Goal: Task Accomplishment & Management: Manage account settings

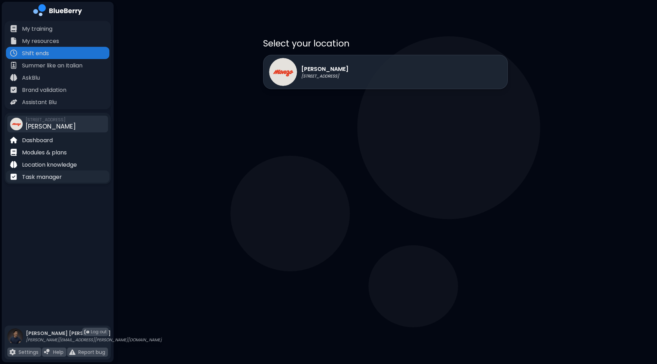
click at [51, 179] on p "Task manager" at bounding box center [42, 177] width 40 height 8
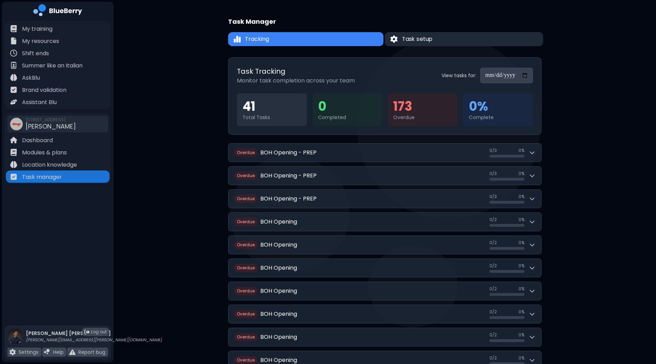
click at [455, 43] on button "Task setup" at bounding box center [464, 39] width 158 height 14
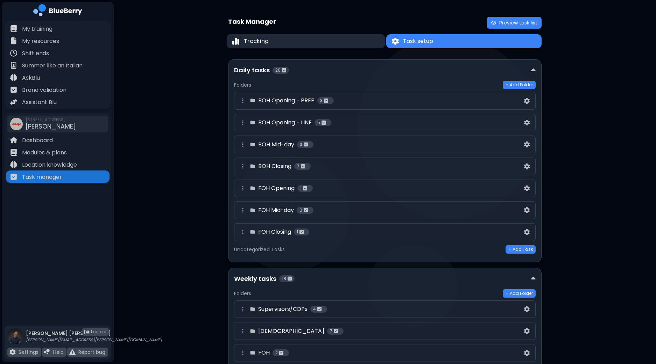
click at [347, 38] on button "Tracking" at bounding box center [306, 41] width 158 height 14
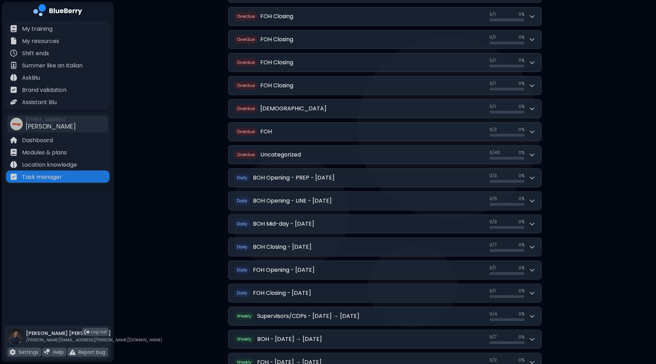
scroll to position [1352, 0]
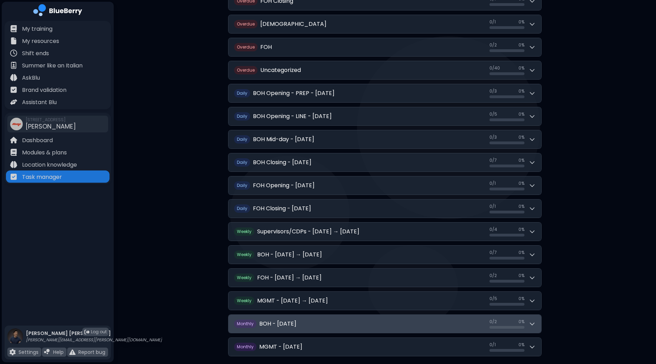
click at [537, 315] on button "Monthly BOH - [DATE] 0 / 2 0 / 2 0 %" at bounding box center [384, 324] width 313 height 18
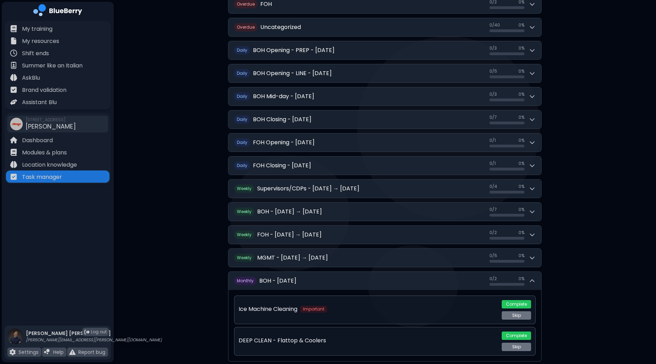
scroll to position [1423, 0]
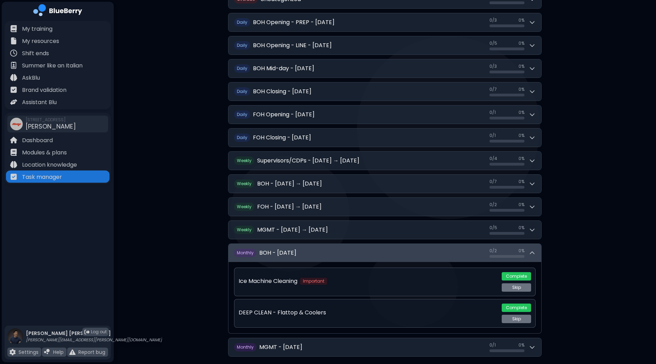
click at [532, 250] on icon at bounding box center [531, 253] width 7 height 7
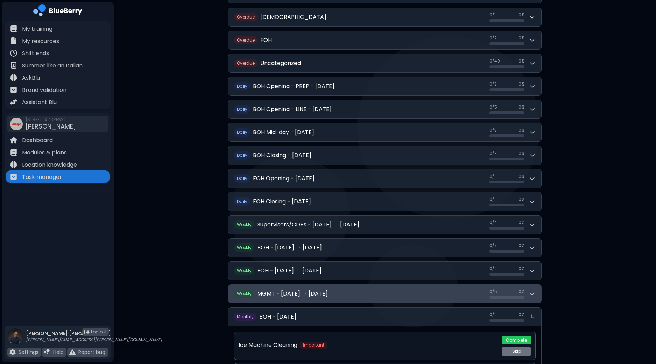
scroll to position [1352, 0]
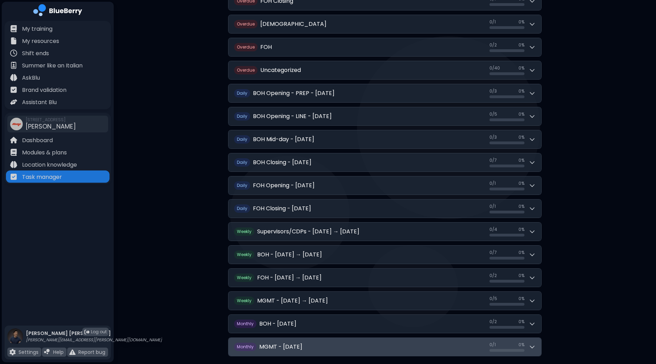
click at [532, 342] on div "0 / 1 0 / 1 0 %" at bounding box center [512, 347] width 46 height 10
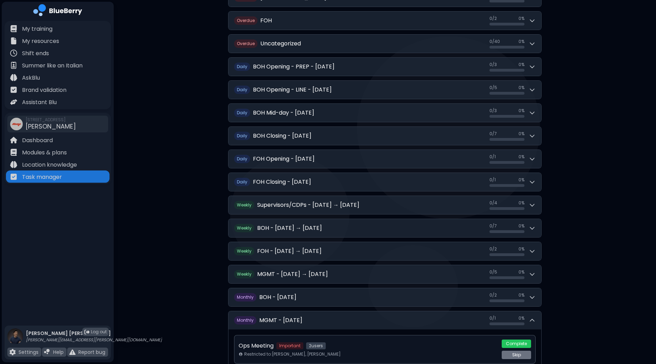
scroll to position [1392, 0]
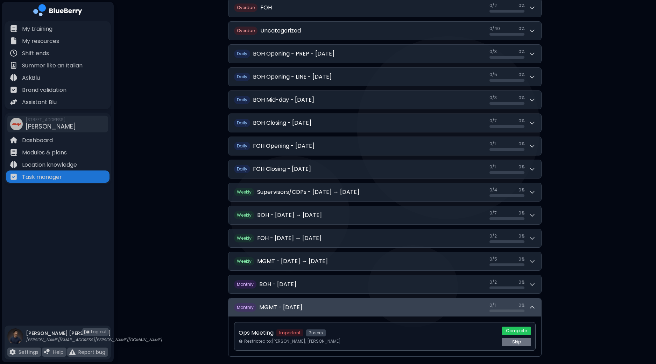
click at [534, 304] on icon at bounding box center [531, 307] width 7 height 7
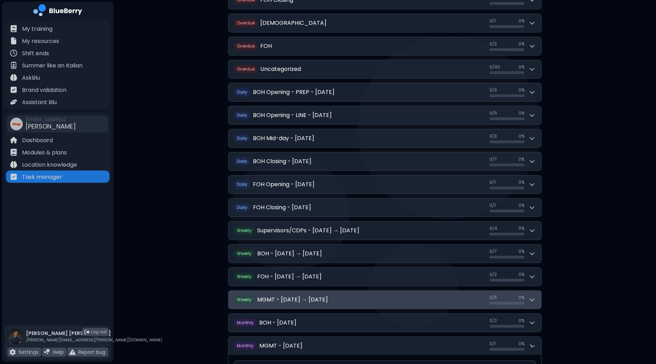
scroll to position [1352, 0]
click at [530, 298] on icon at bounding box center [531, 301] width 7 height 7
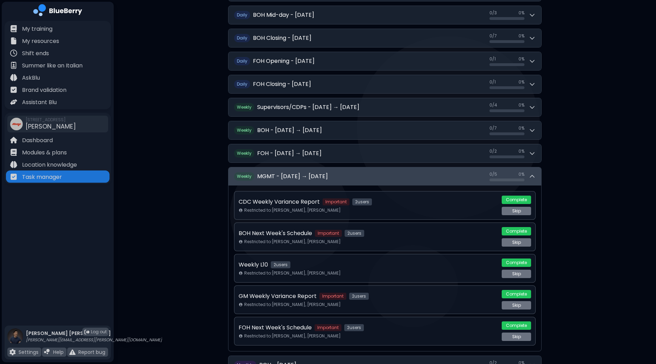
scroll to position [1483, 0]
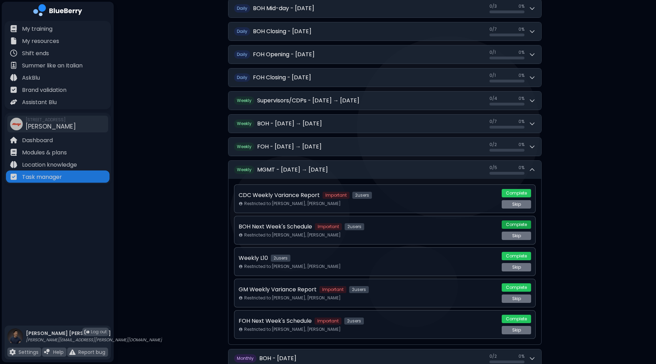
click at [513, 221] on button "Complete" at bounding box center [516, 225] width 29 height 8
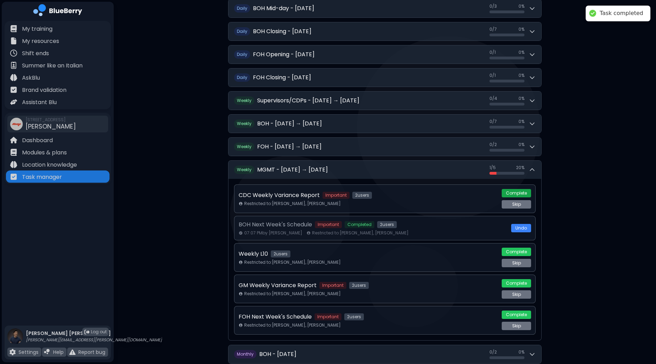
click at [512, 189] on button "Complete" at bounding box center [516, 193] width 29 height 8
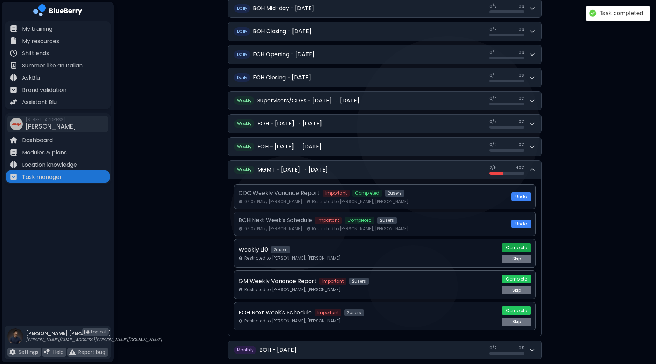
click at [517, 244] on button "Complete" at bounding box center [516, 248] width 29 height 8
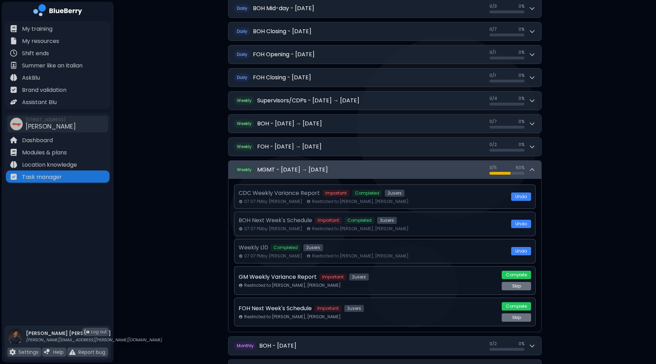
click at [532, 166] on icon at bounding box center [531, 169] width 7 height 7
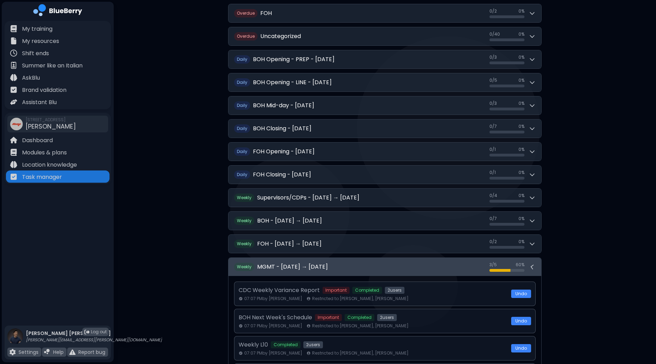
scroll to position [1352, 0]
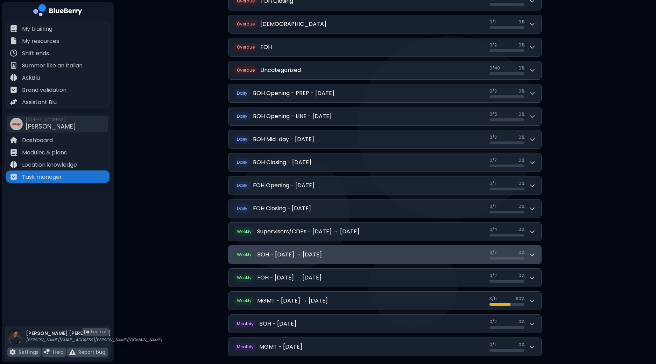
click at [533, 251] on icon at bounding box center [531, 254] width 7 height 7
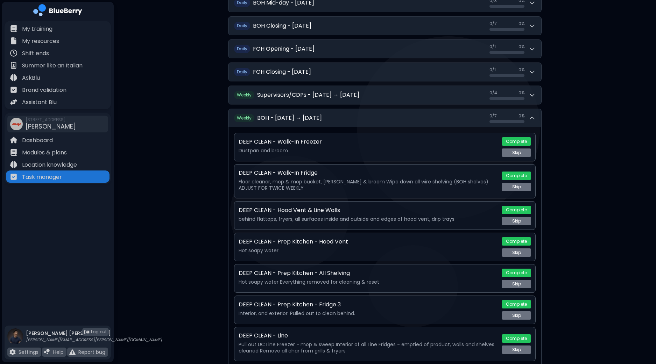
scroll to position [1439, 0]
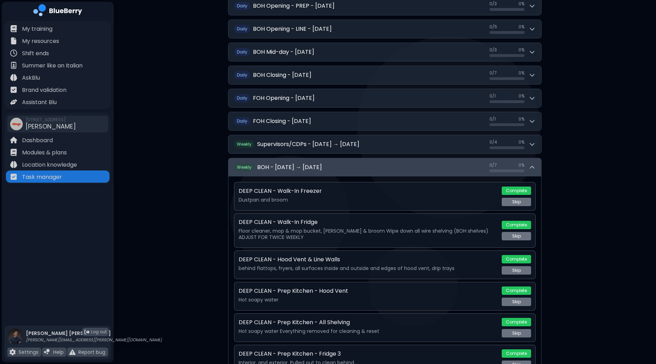
click at [534, 163] on div "0 / 7 0 / 7 0 %" at bounding box center [512, 168] width 46 height 10
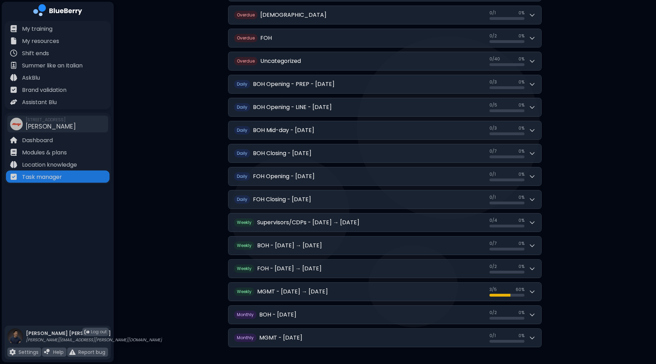
scroll to position [1352, 0]
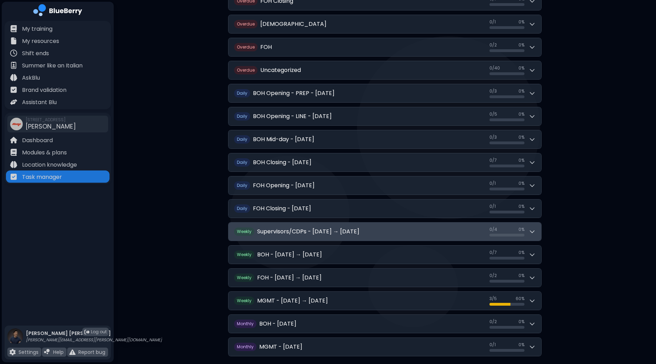
click at [529, 228] on icon at bounding box center [531, 231] width 7 height 7
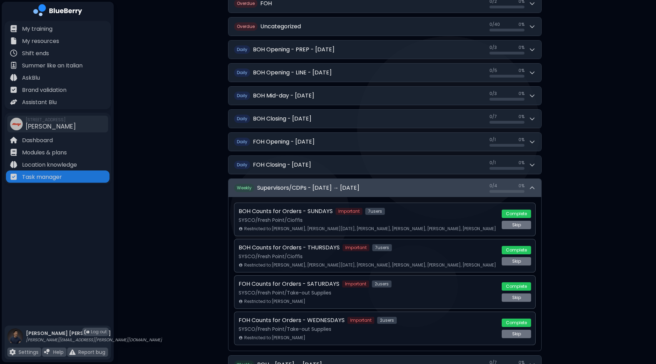
scroll to position [1439, 0]
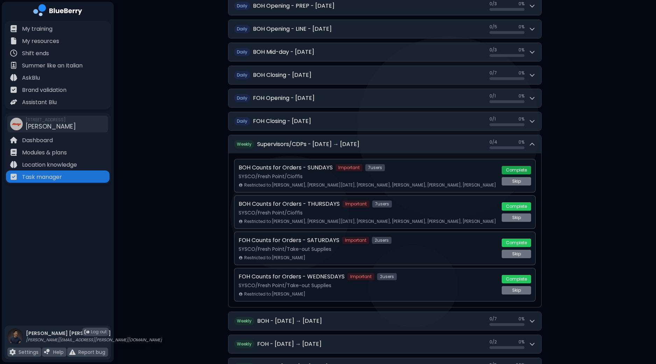
click at [523, 166] on button "Complete" at bounding box center [516, 170] width 29 height 8
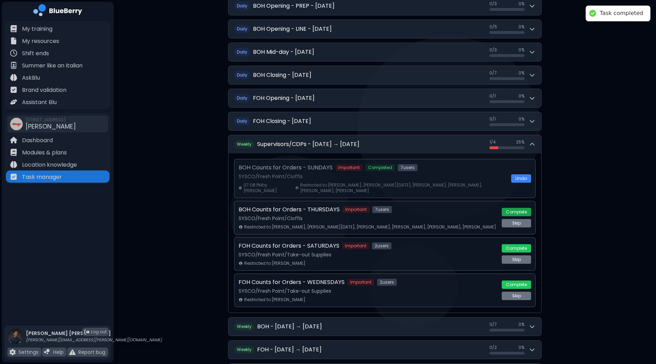
click at [515, 208] on button "Complete" at bounding box center [516, 212] width 29 height 8
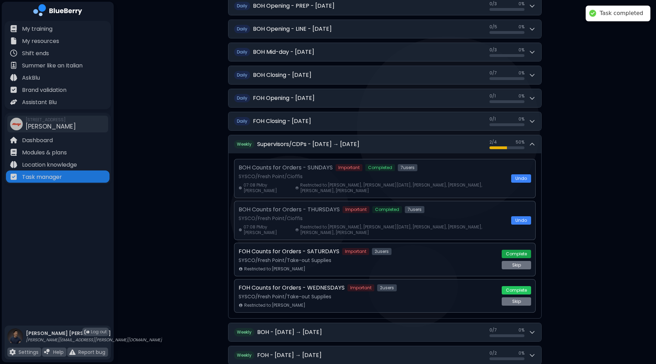
click at [517, 250] on button "Complete" at bounding box center [516, 254] width 29 height 8
click at [514, 286] on button "Complete" at bounding box center [516, 290] width 29 height 8
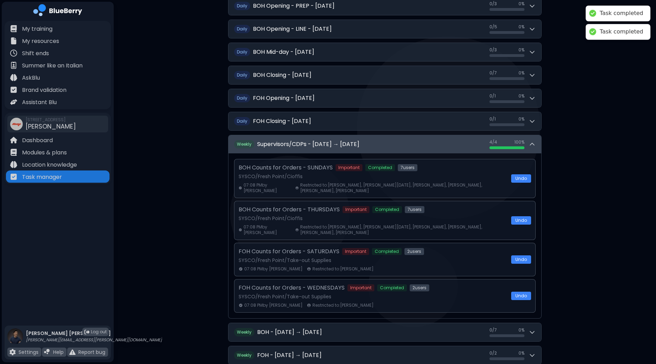
click at [531, 141] on icon at bounding box center [531, 144] width 7 height 7
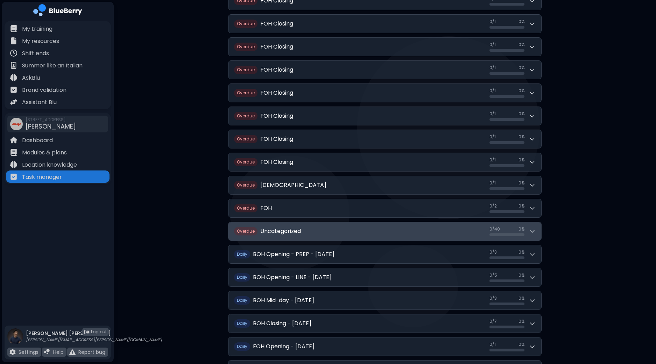
scroll to position [1177, 0]
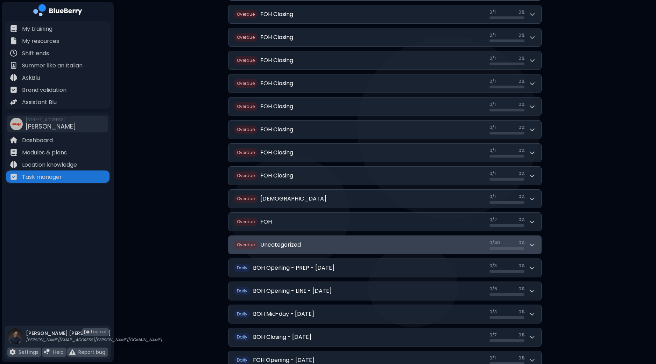
click at [532, 242] on icon at bounding box center [531, 245] width 7 height 7
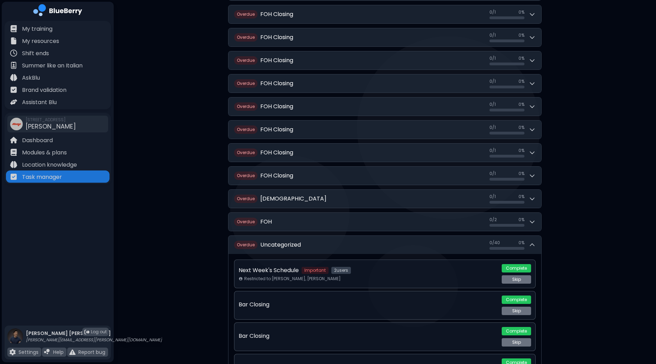
scroll to position [1308, 0]
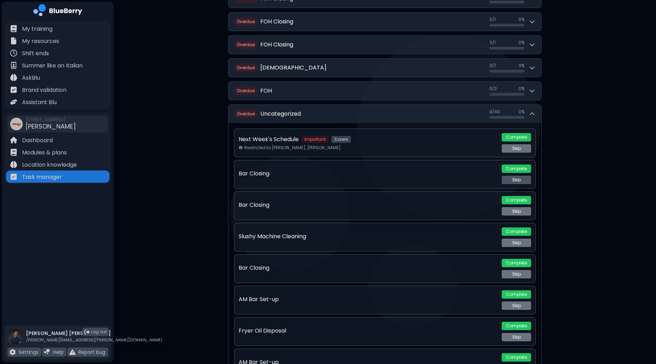
click at [522, 176] on button "Skip" at bounding box center [516, 180] width 29 height 8
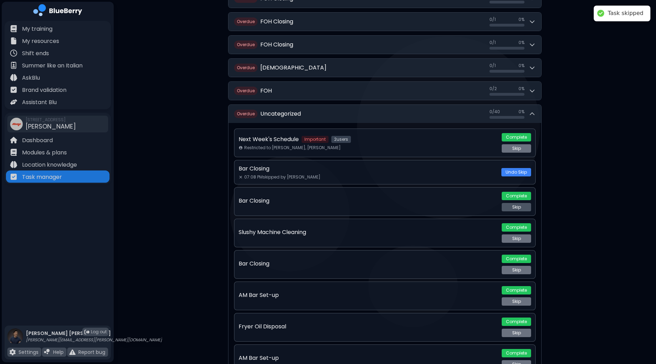
click at [518, 203] on button "Skip" at bounding box center [516, 207] width 29 height 8
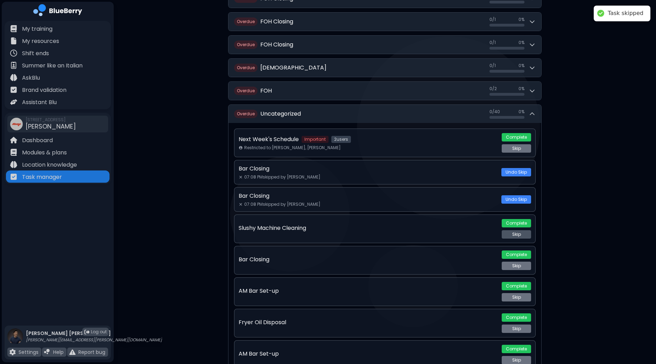
click at [514, 230] on button "Skip" at bounding box center [516, 234] width 29 height 8
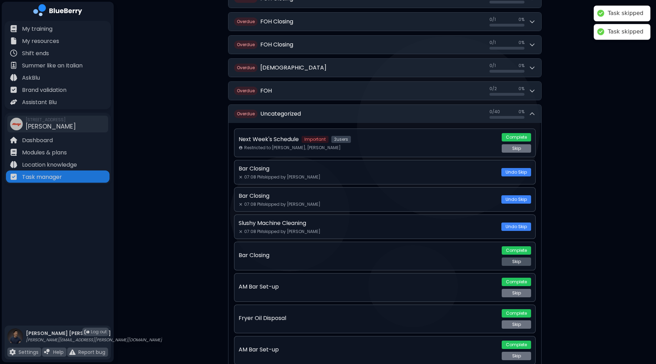
click at [516, 258] on button "Skip" at bounding box center [516, 262] width 29 height 8
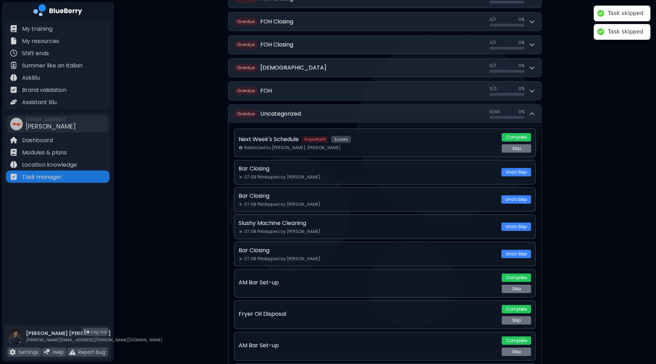
click at [515, 285] on button "Skip" at bounding box center [516, 289] width 29 height 8
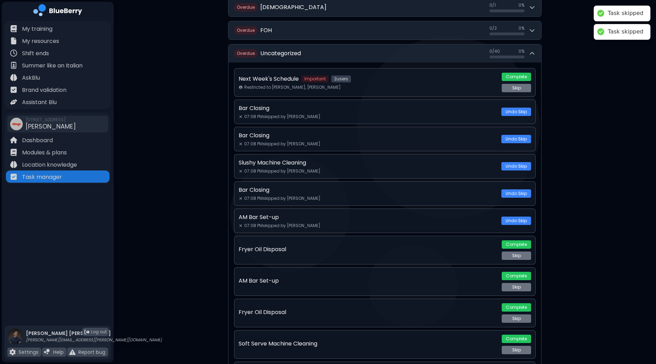
scroll to position [1439, 0]
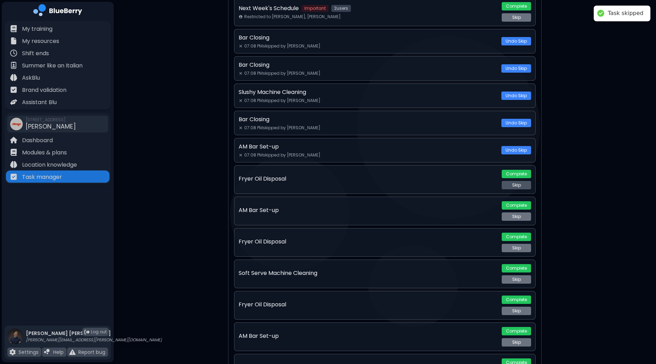
click at [514, 181] on button "Skip" at bounding box center [516, 185] width 29 height 8
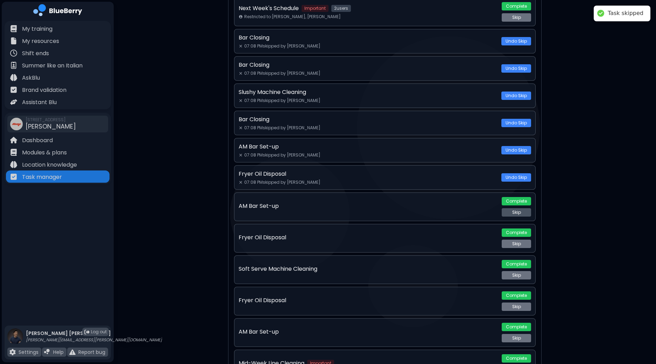
click at [526, 208] on button "Skip" at bounding box center [516, 212] width 29 height 8
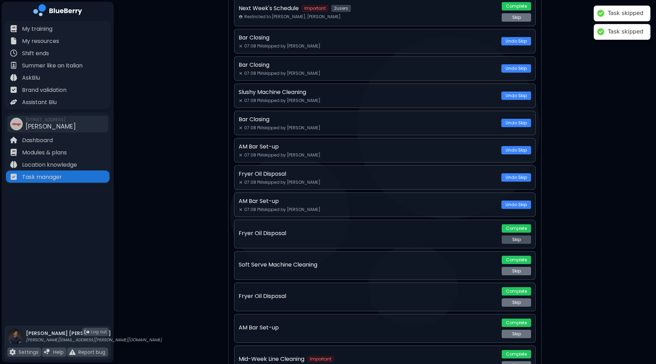
click at [520, 236] on button "Skip" at bounding box center [516, 240] width 29 height 8
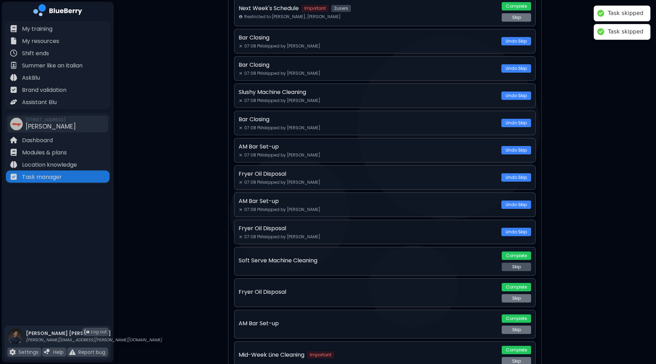
click at [519, 263] on button "Skip" at bounding box center [516, 267] width 29 height 8
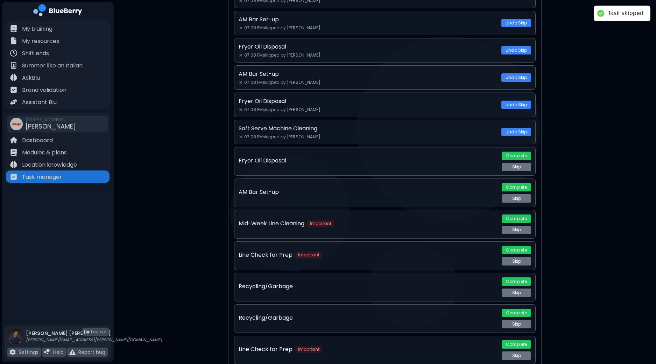
scroll to position [1571, 0]
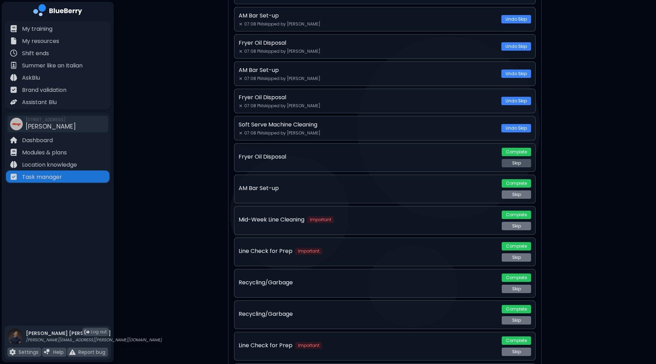
click at [516, 159] on button "Skip" at bounding box center [516, 163] width 29 height 8
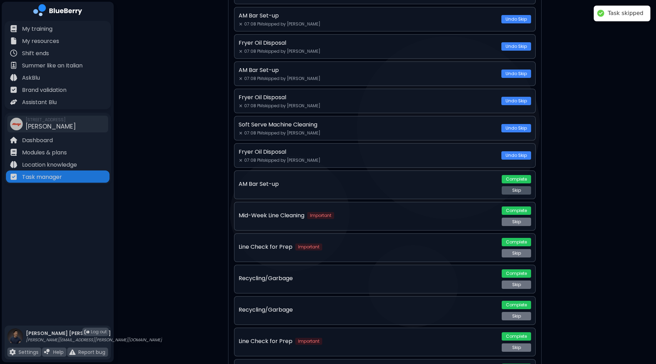
click at [525, 186] on button "Skip" at bounding box center [516, 190] width 29 height 8
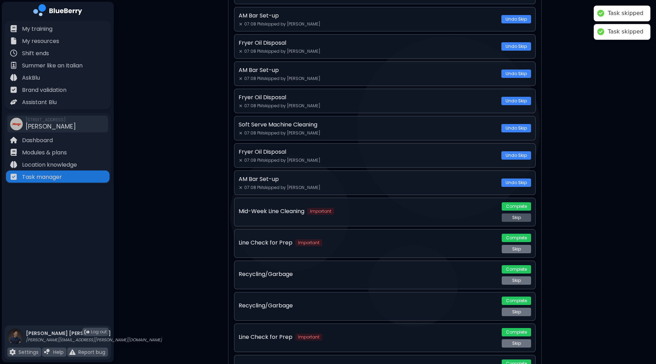
click at [524, 214] on button "Skip" at bounding box center [516, 218] width 29 height 8
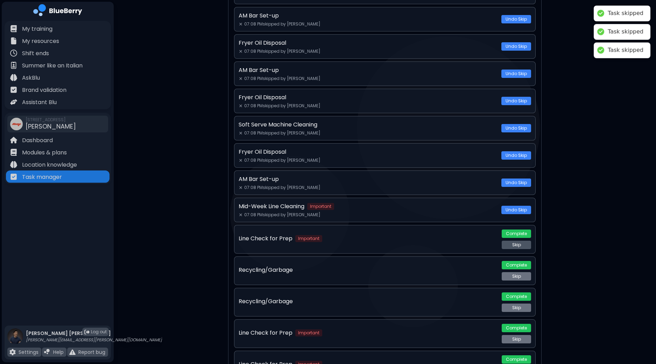
click at [525, 241] on button "Skip" at bounding box center [516, 245] width 29 height 8
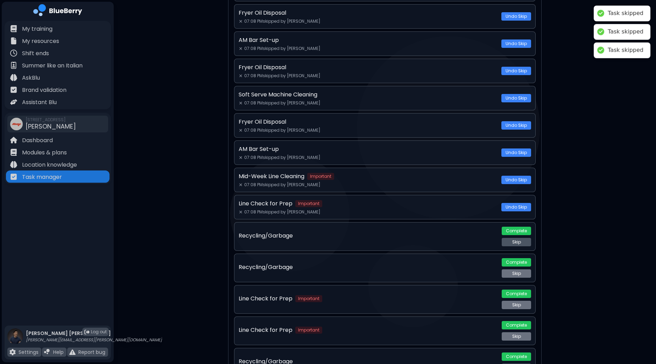
scroll to position [1614, 0]
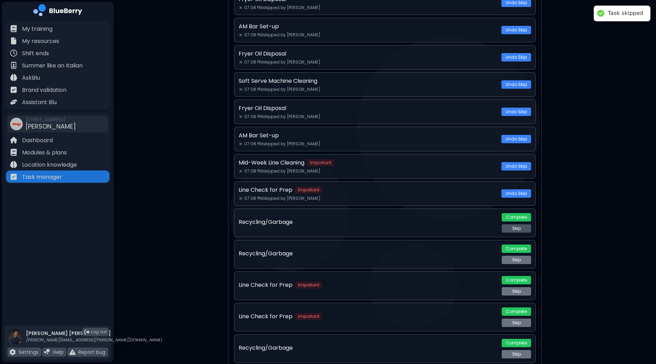
click at [520, 225] on button "Skip" at bounding box center [516, 229] width 29 height 8
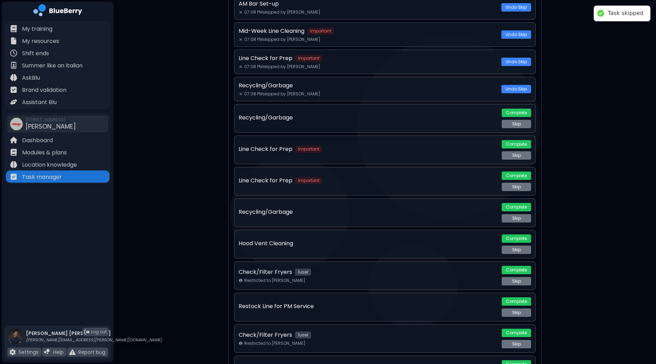
scroll to position [1745, 0]
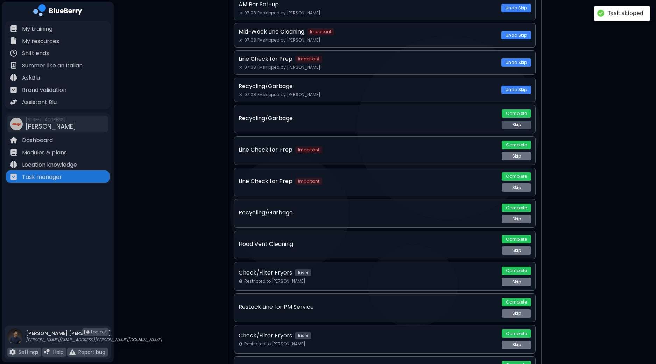
click at [519, 121] on button "Skip" at bounding box center [516, 125] width 29 height 8
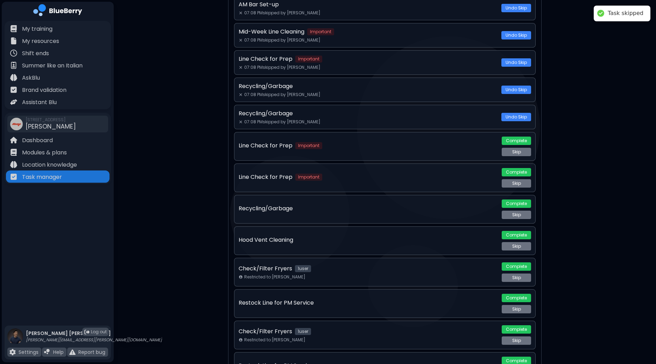
click at [515, 148] on button "Skip" at bounding box center [516, 152] width 29 height 8
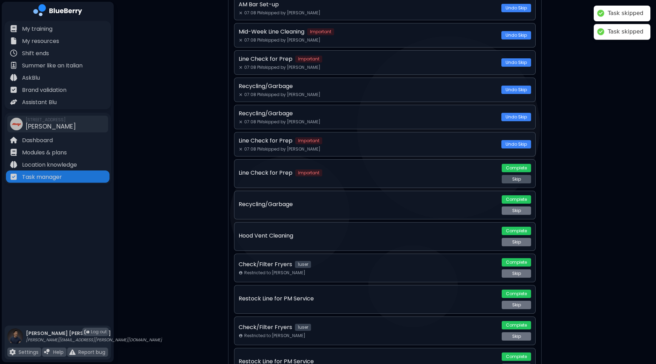
click at [516, 175] on button "Skip" at bounding box center [516, 179] width 29 height 8
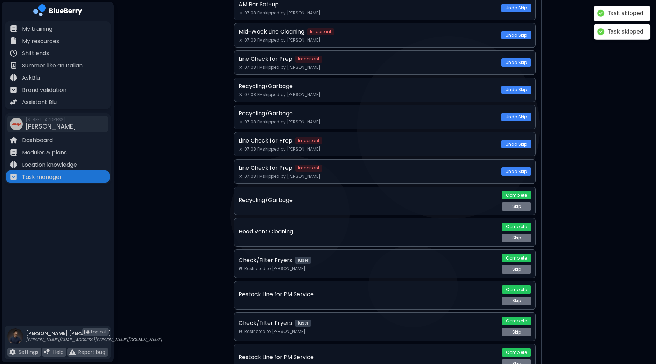
click at [519, 202] on div "Recycling/Garbage Complete Skip" at bounding box center [384, 201] width 301 height 29
click at [520, 202] on button "Skip" at bounding box center [516, 206] width 29 height 8
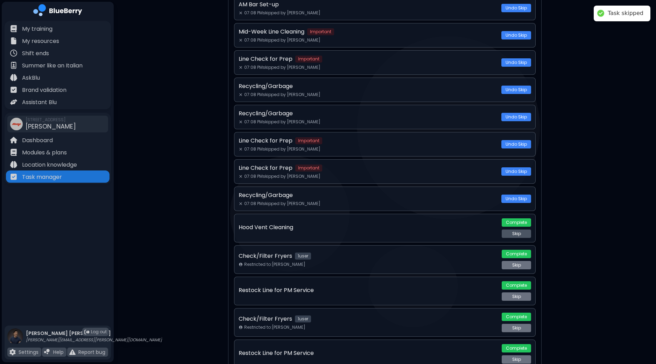
click at [518, 230] on button "Skip" at bounding box center [516, 234] width 29 height 8
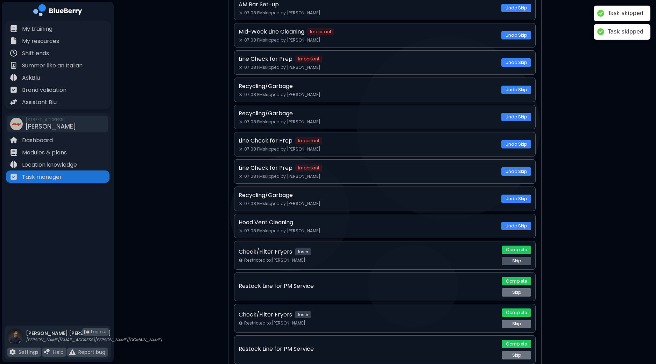
click at [517, 257] on button "Skip" at bounding box center [516, 261] width 29 height 8
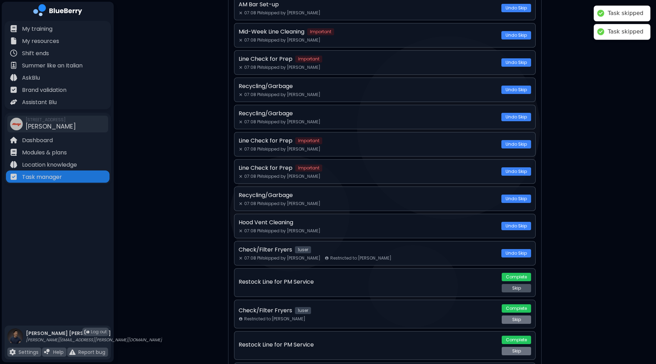
click at [519, 284] on button "Skip" at bounding box center [516, 288] width 29 height 8
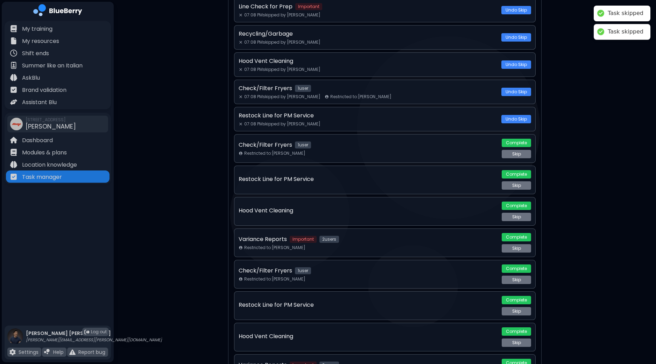
scroll to position [1920, 0]
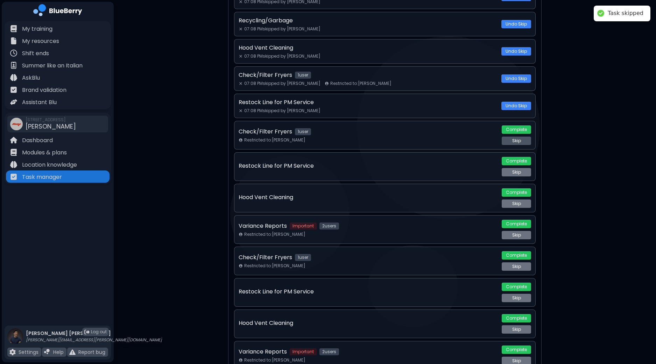
click at [522, 137] on button "Skip" at bounding box center [516, 141] width 29 height 8
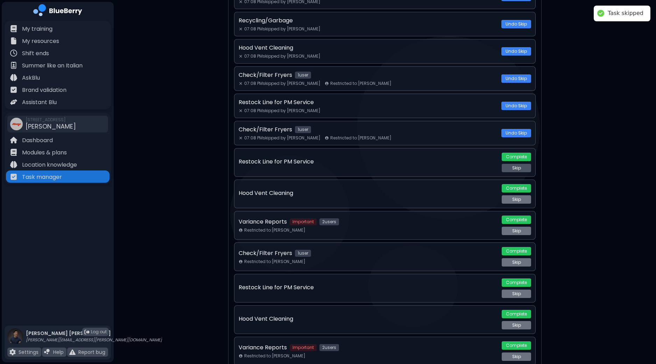
click at [521, 164] on button "Skip" at bounding box center [516, 168] width 29 height 8
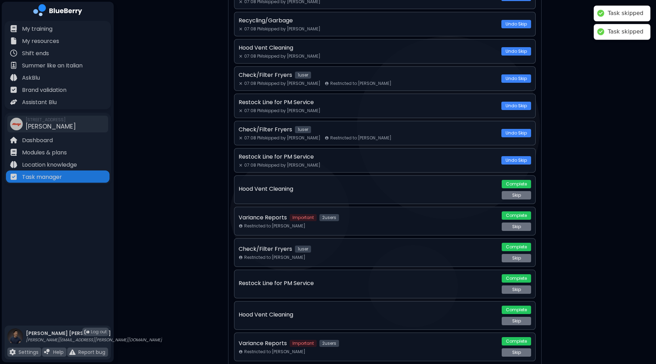
click at [519, 191] on button "Skip" at bounding box center [516, 195] width 29 height 8
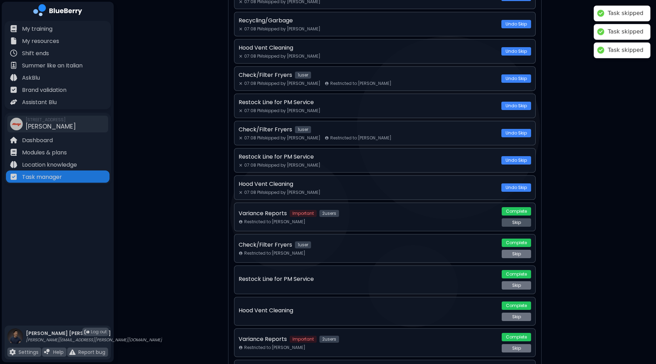
click at [518, 219] on button "Skip" at bounding box center [516, 223] width 29 height 8
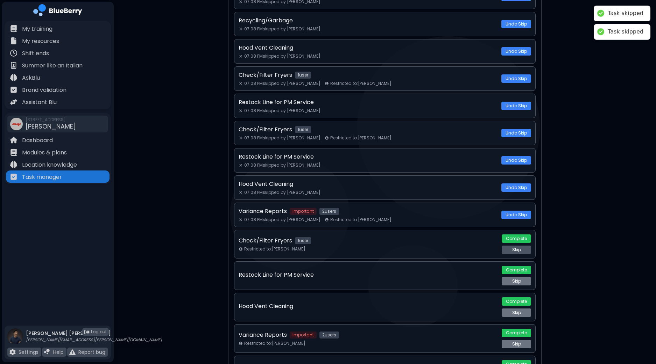
click at [518, 246] on button "Skip" at bounding box center [516, 250] width 29 height 8
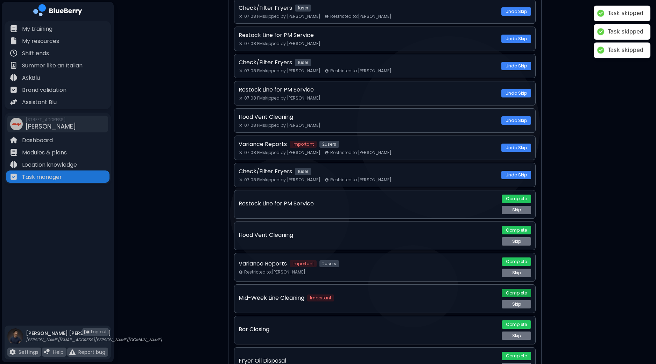
scroll to position [2052, 0]
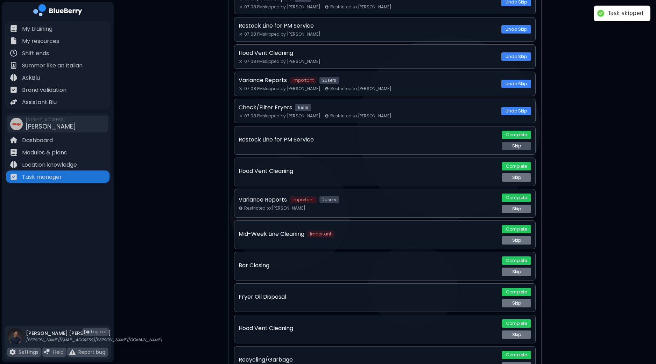
click at [523, 142] on button "Skip" at bounding box center [516, 146] width 29 height 8
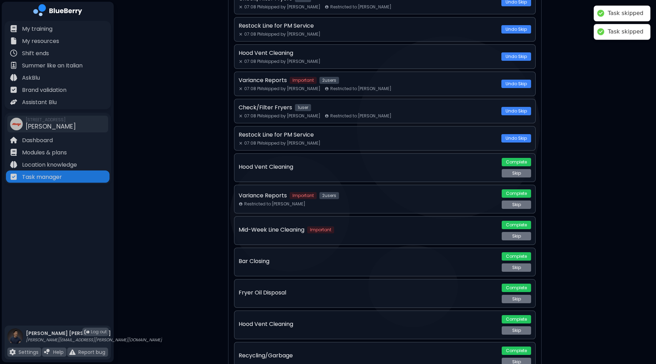
click at [519, 169] on button "Skip" at bounding box center [516, 173] width 29 height 8
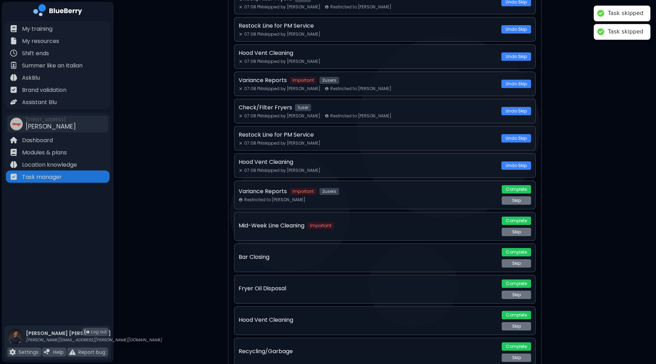
drag, startPoint x: 518, startPoint y: 189, endPoint x: 517, endPoint y: 193, distance: 4.3
click at [518, 197] on button "Skip" at bounding box center [516, 201] width 29 height 8
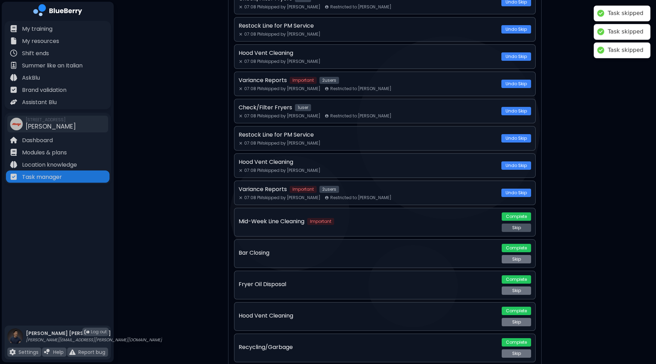
click at [517, 224] on button "Skip" at bounding box center [516, 228] width 29 height 8
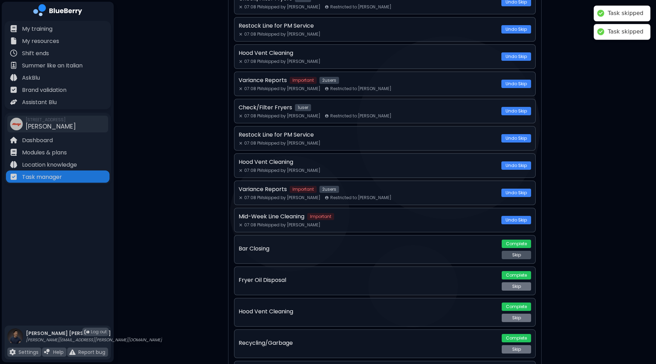
click at [518, 251] on button "Skip" at bounding box center [516, 255] width 29 height 8
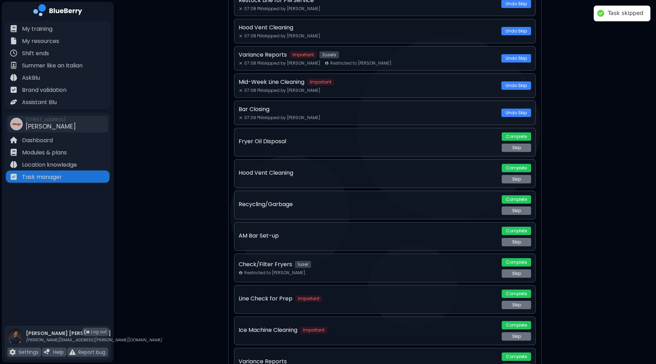
scroll to position [2226, 0]
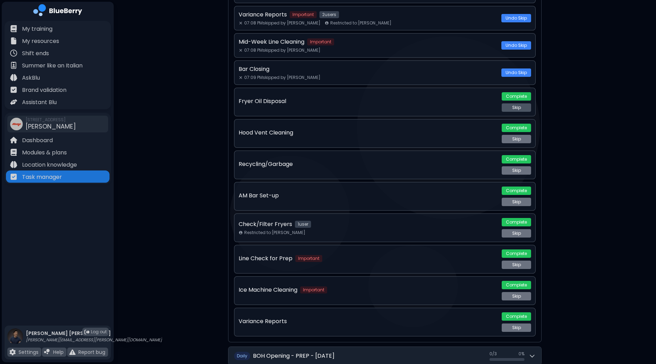
click at [519, 104] on button "Skip" at bounding box center [516, 108] width 29 height 8
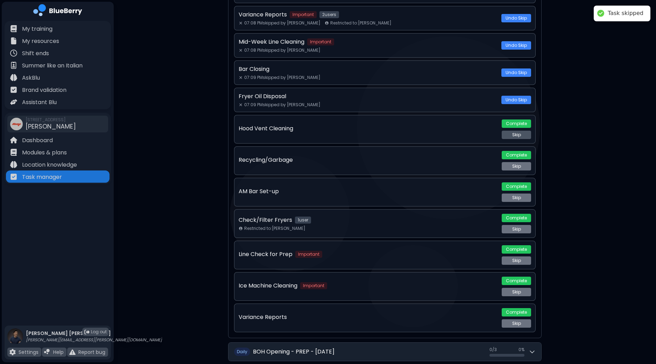
click at [520, 131] on button "Skip" at bounding box center [516, 135] width 29 height 8
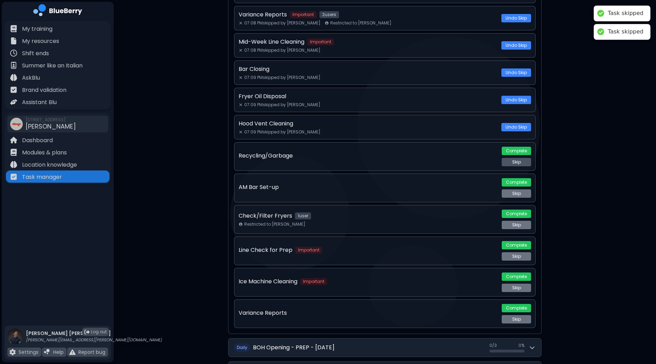
click at [520, 158] on button "Skip" at bounding box center [516, 162] width 29 height 8
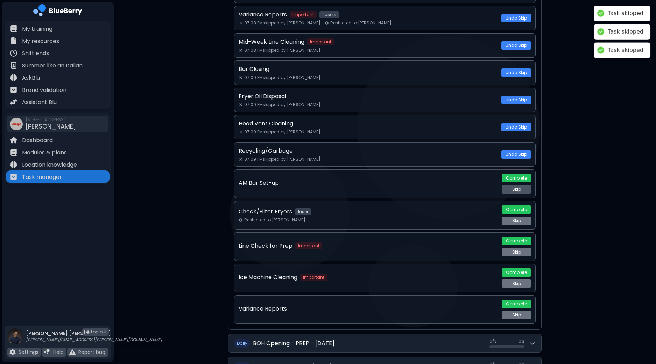
click at [521, 185] on button "Skip" at bounding box center [516, 189] width 29 height 8
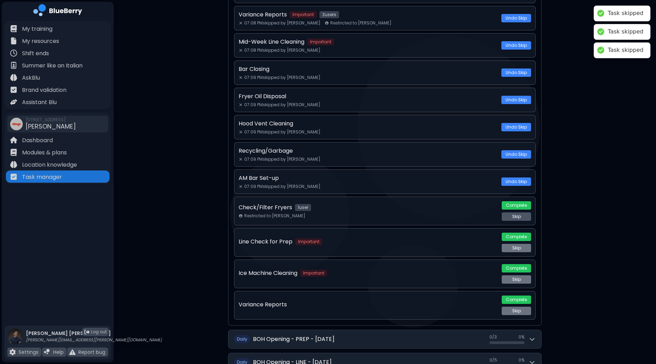
click at [521, 213] on button "Skip" at bounding box center [516, 217] width 29 height 8
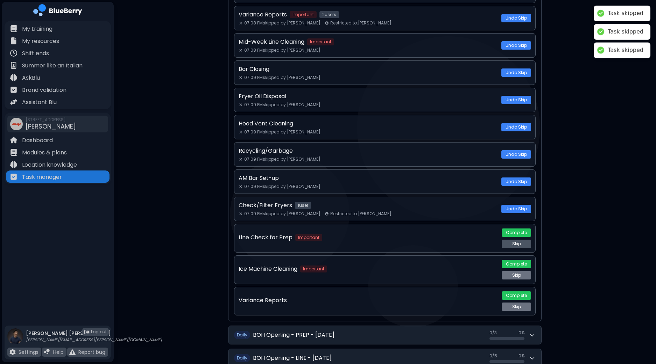
click at [522, 240] on button "Skip" at bounding box center [516, 244] width 29 height 8
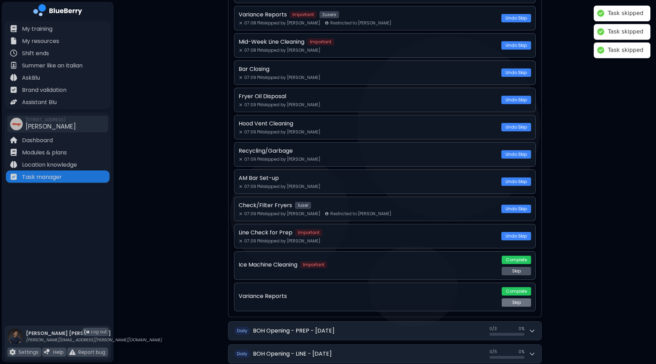
click at [522, 267] on button "Skip" at bounding box center [516, 271] width 29 height 8
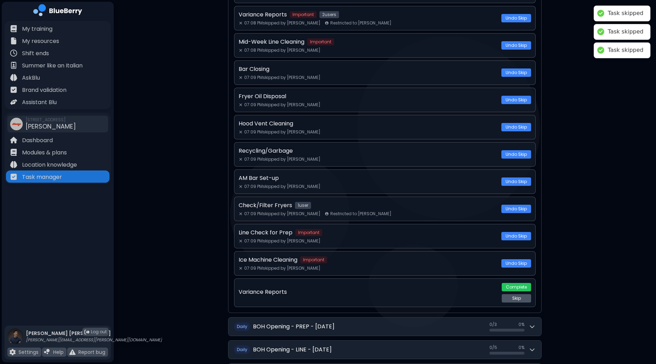
click at [521, 294] on button "Skip" at bounding box center [516, 298] width 29 height 8
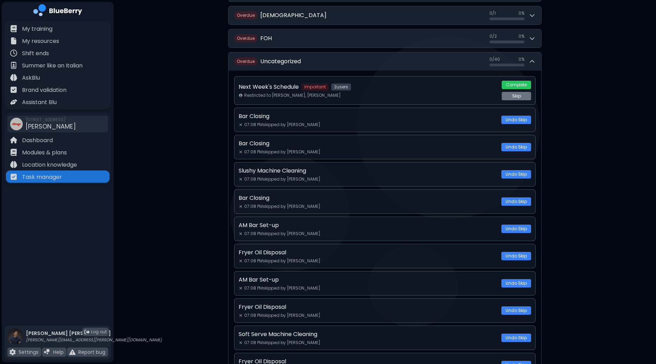
scroll to position [1308, 0]
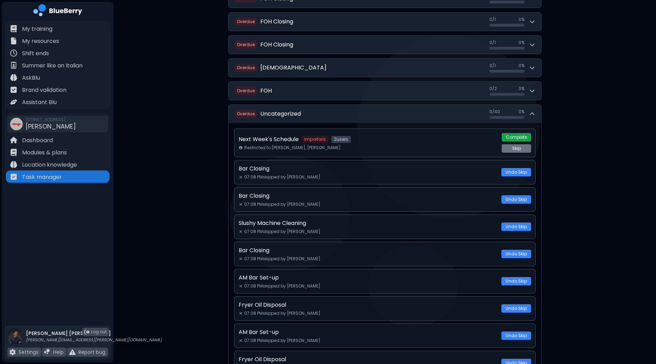
click at [515, 133] on button "Complete" at bounding box center [516, 137] width 29 height 8
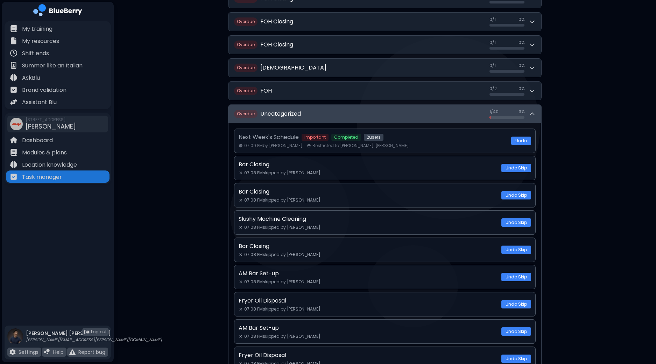
click at [535, 107] on button "Overdue Uncategorized 1 / 40 1 / 40 3 %" at bounding box center [384, 114] width 313 height 18
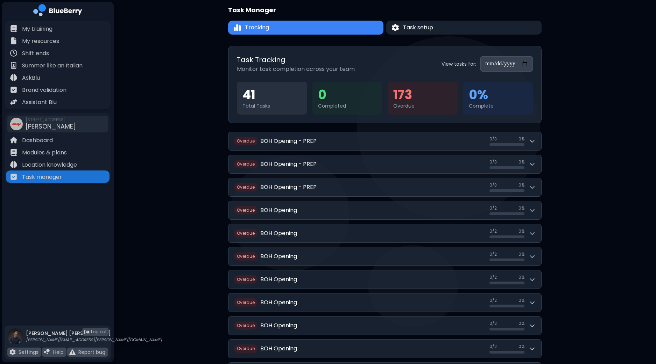
scroll to position [0, 0]
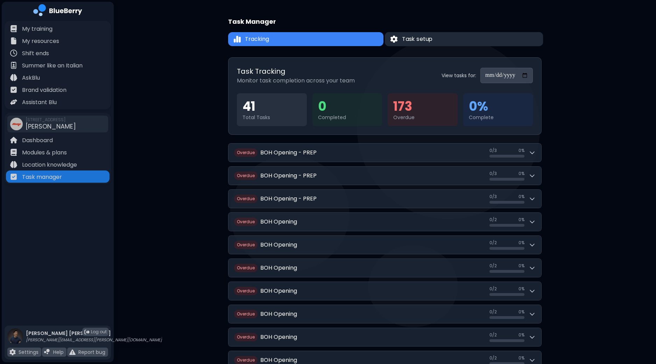
click at [413, 39] on span "Task setup" at bounding box center [417, 39] width 31 height 8
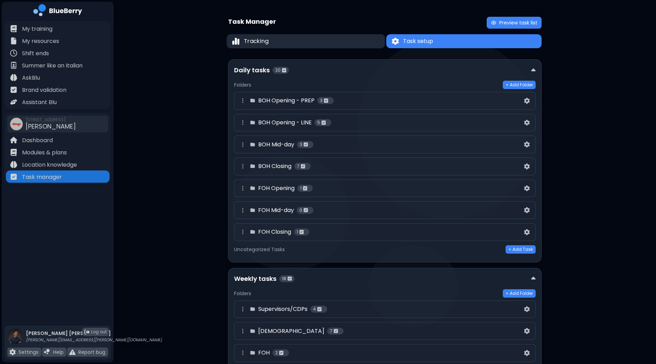
click at [327, 39] on button "Tracking" at bounding box center [306, 41] width 158 height 14
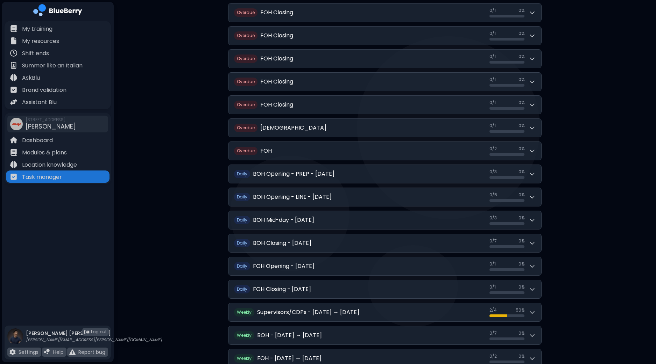
scroll to position [1329, 0]
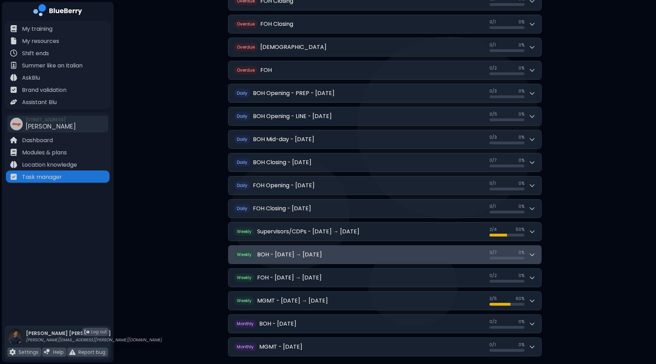
click at [537, 249] on button "Weekly BOH - [DATE] → [DATE] 0 / 7 0 / 7 0 %" at bounding box center [384, 255] width 313 height 18
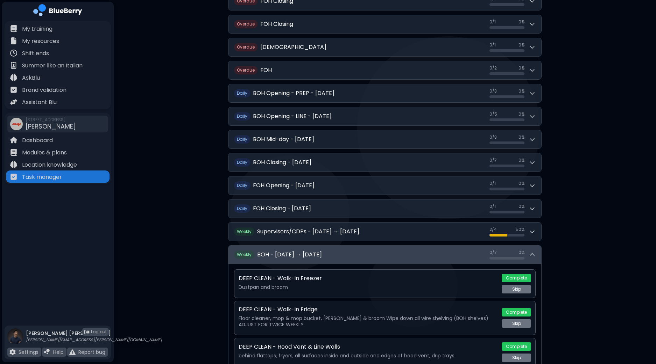
click at [537, 249] on button "Weekly BOH - [DATE] → [DATE] 0 / 7 0 / 7 0 %" at bounding box center [384, 255] width 313 height 18
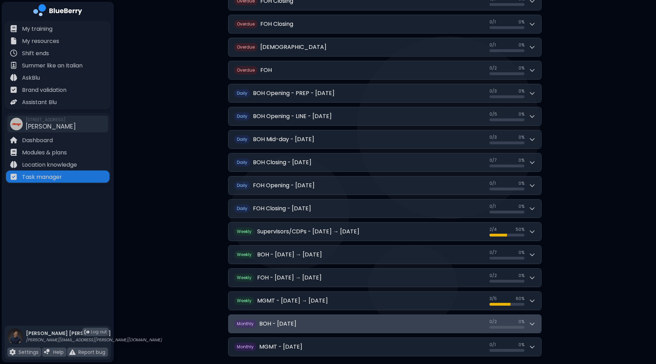
click at [534, 321] on icon at bounding box center [531, 324] width 7 height 7
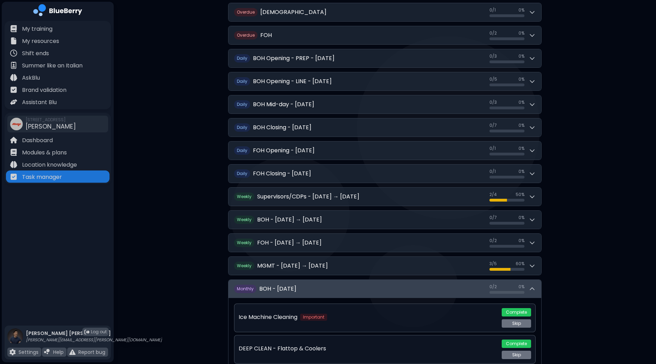
scroll to position [1400, 0]
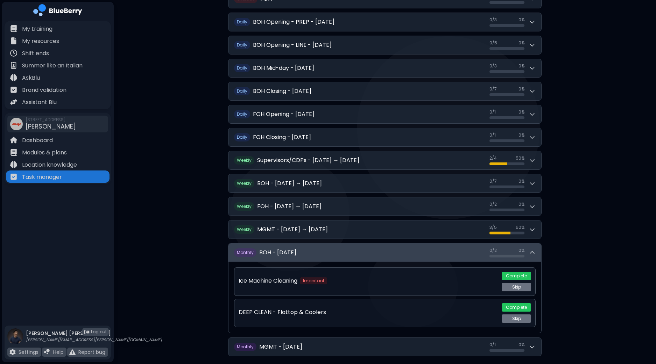
click at [535, 248] on div "0 / 2 0 / 2 0 %" at bounding box center [512, 253] width 46 height 10
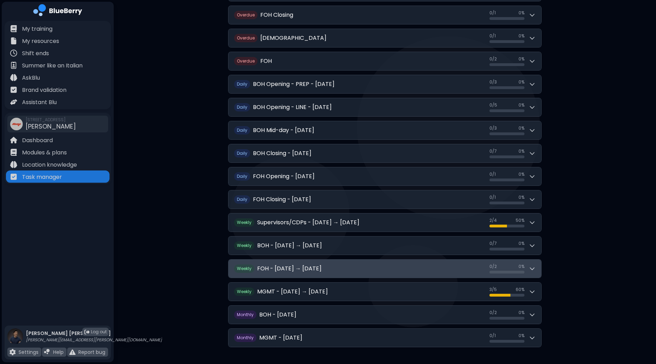
scroll to position [1329, 0]
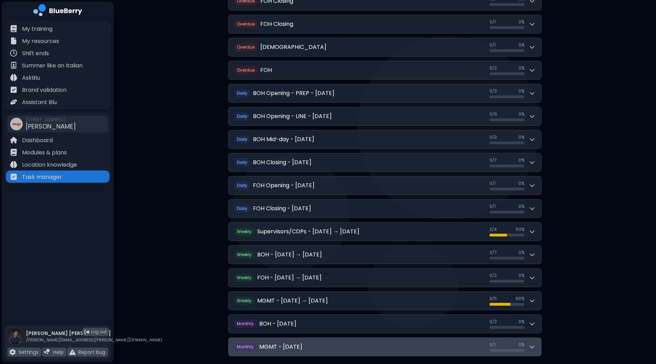
click at [532, 343] on div "0 / 1 0 / 1 0 %" at bounding box center [512, 347] width 46 height 10
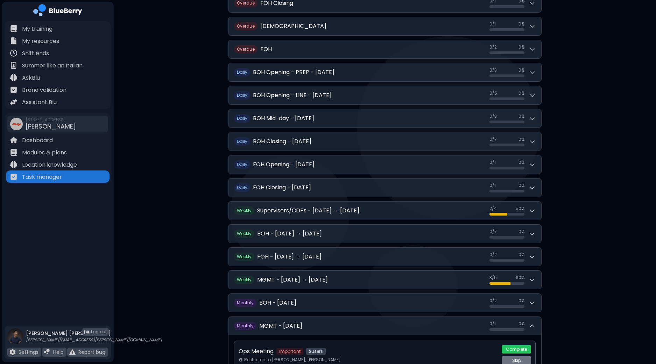
scroll to position [1369, 0]
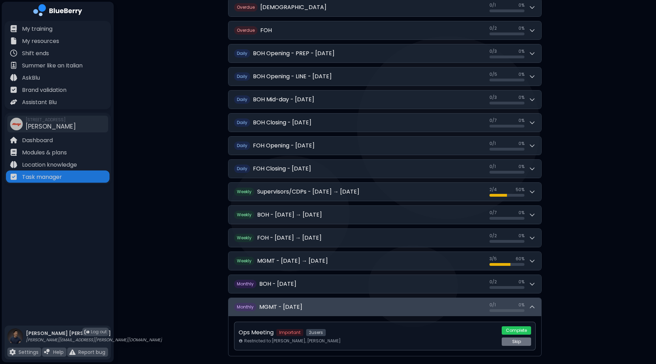
click at [532, 304] on icon at bounding box center [531, 307] width 7 height 7
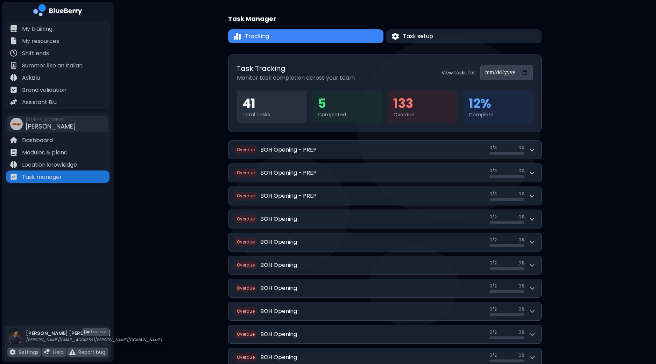
scroll to position [0, 0]
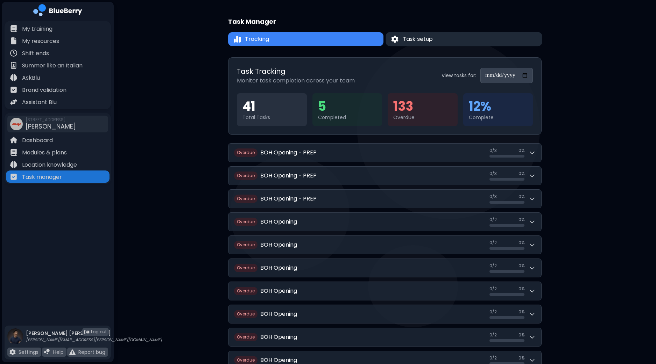
click at [429, 39] on span "Task setup" at bounding box center [418, 39] width 30 height 8
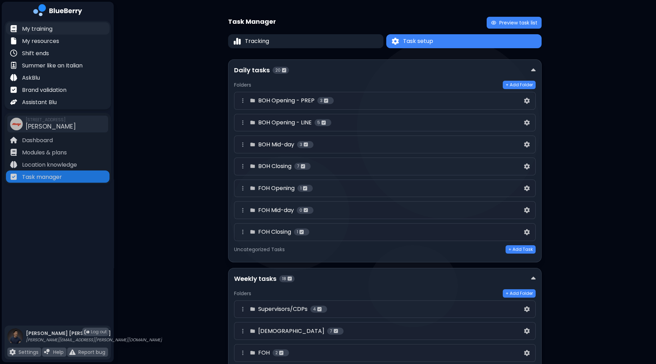
click at [46, 31] on p "My training" at bounding box center [37, 29] width 30 height 8
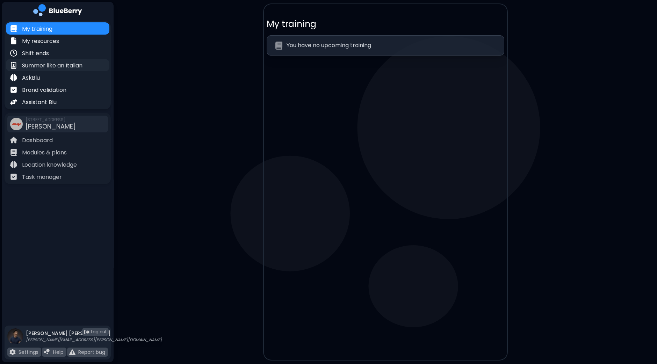
click at [58, 65] on p "Summer like an Italian" at bounding box center [52, 66] width 61 height 8
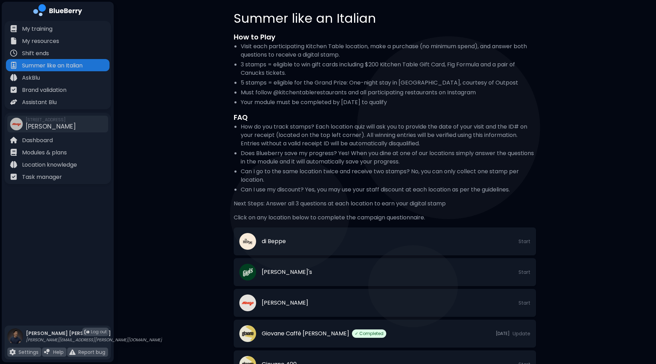
scroll to position [175, 0]
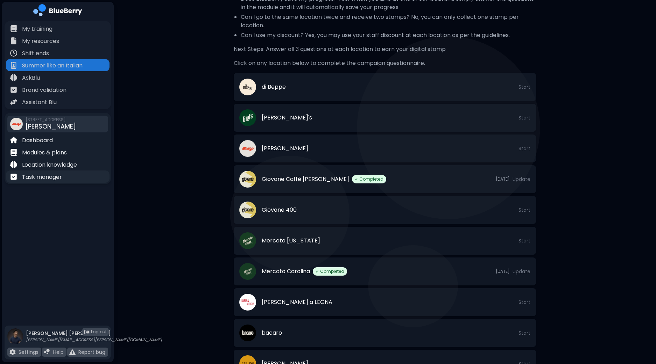
click at [58, 178] on p "Task manager" at bounding box center [42, 177] width 40 height 8
